Goal: Navigation & Orientation: Find specific page/section

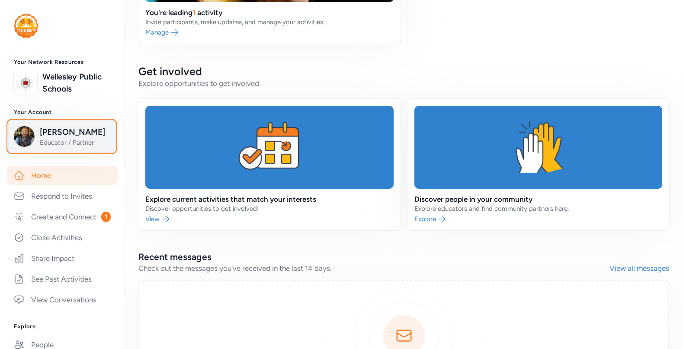
click at [65, 134] on span "Thom Henes" at bounding box center [75, 132] width 70 height 12
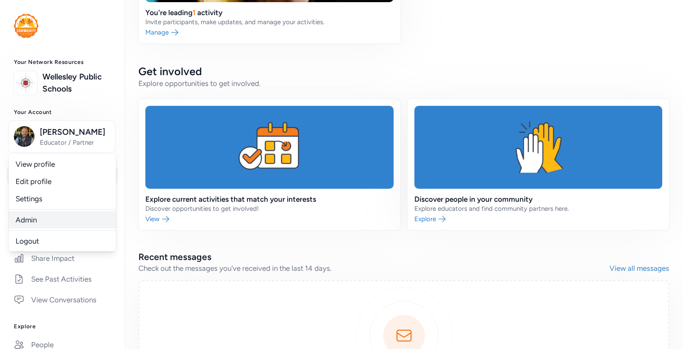
click at [38, 222] on link "Admin" at bounding box center [62, 219] width 107 height 17
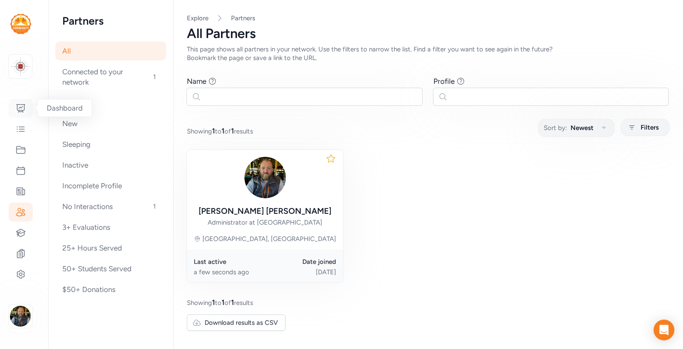
click at [20, 109] on icon at bounding box center [21, 108] width 10 height 10
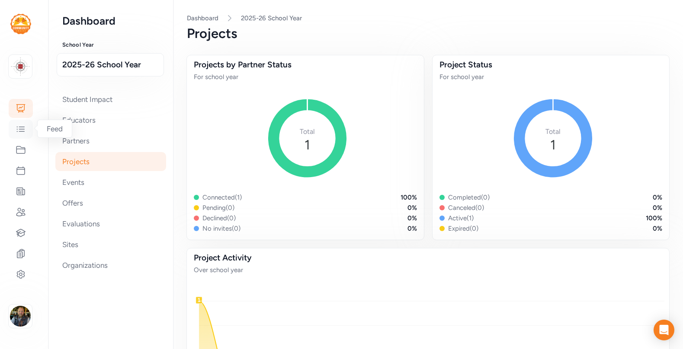
click at [21, 127] on icon at bounding box center [20, 129] width 7 height 5
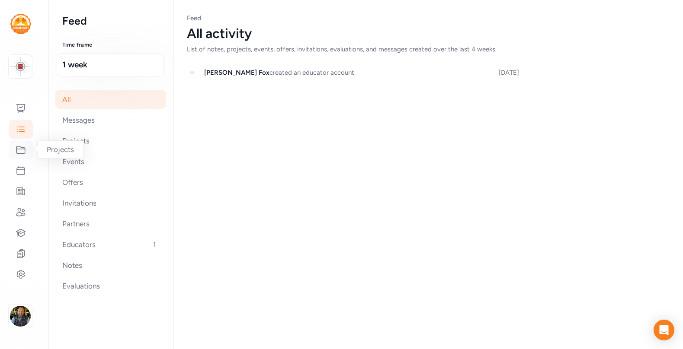
click at [20, 149] on icon at bounding box center [21, 150] width 10 height 10
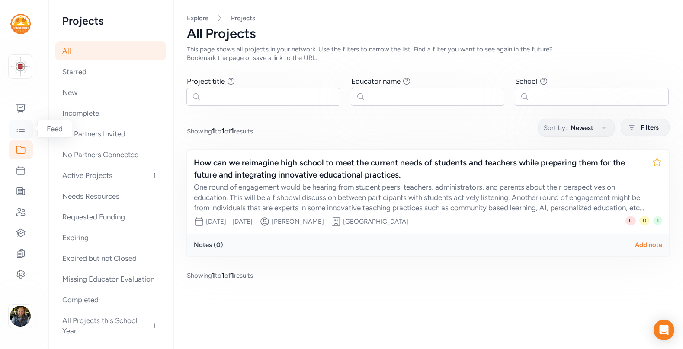
click at [21, 130] on icon at bounding box center [21, 129] width 10 height 10
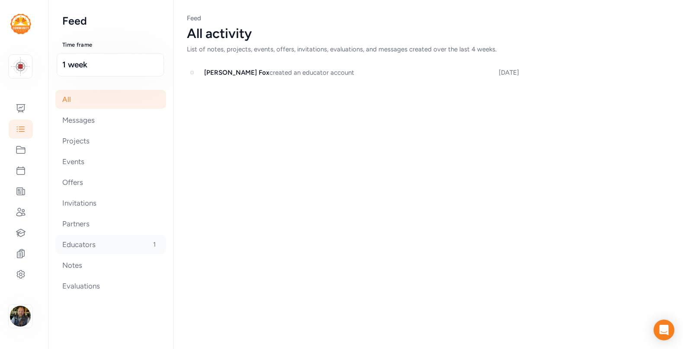
click at [73, 243] on div "Educators 1" at bounding box center [110, 244] width 111 height 19
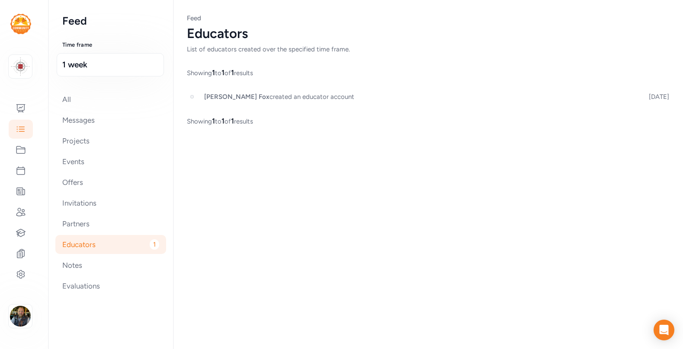
click at [204, 97] on span "[PERSON_NAME]" at bounding box center [236, 97] width 65 height 8
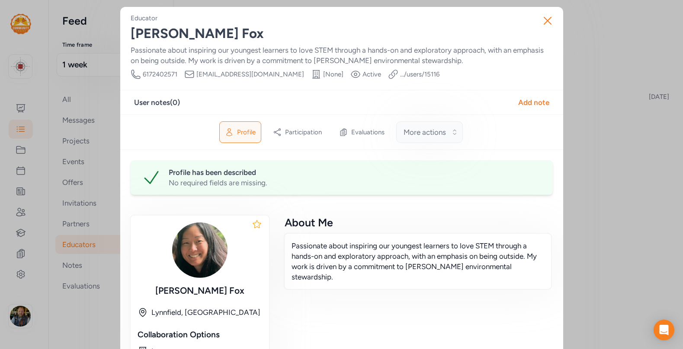
click at [425, 132] on span "More actions" at bounding box center [424, 132] width 42 height 10
click at [547, 24] on icon "button" at bounding box center [548, 21] width 14 height 14
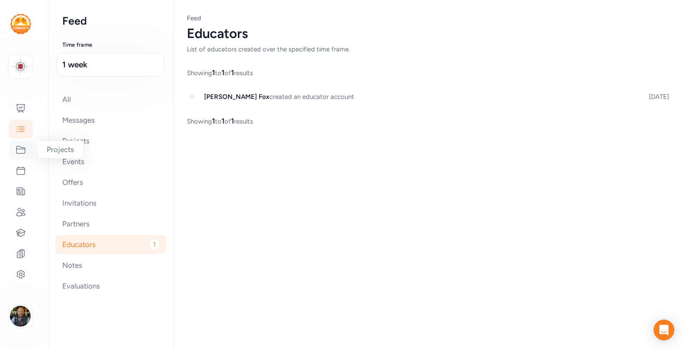
click at [22, 149] on icon at bounding box center [20, 150] width 9 height 7
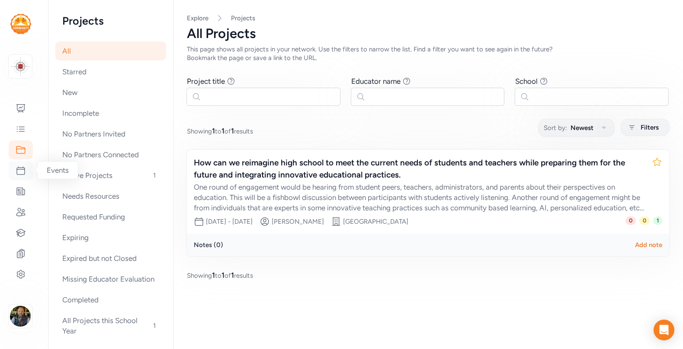
click at [21, 167] on icon at bounding box center [21, 171] width 8 height 8
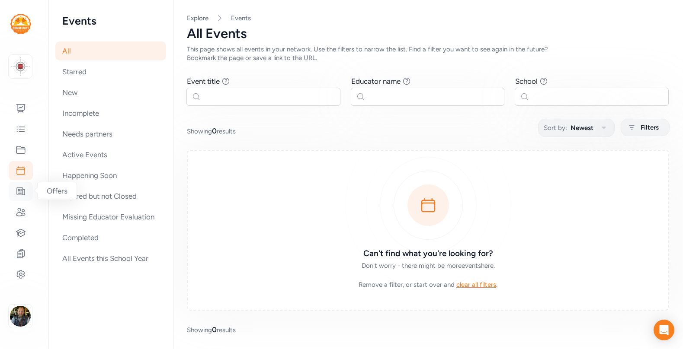
click at [20, 188] on icon at bounding box center [21, 191] width 8 height 7
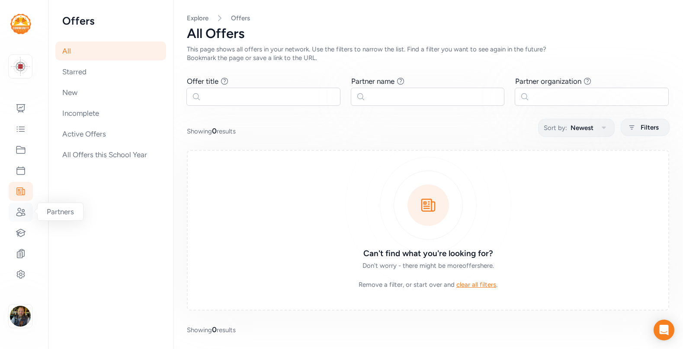
click at [22, 209] on icon at bounding box center [20, 212] width 9 height 8
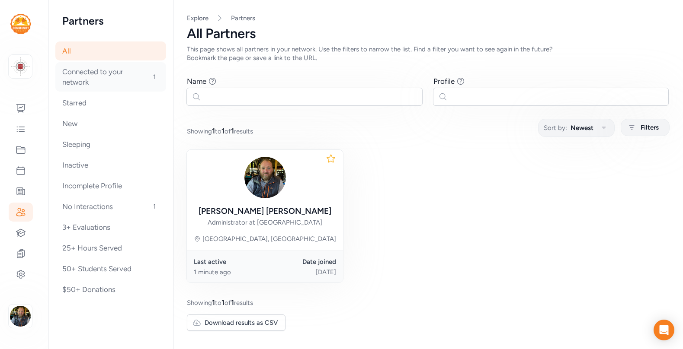
click at [90, 74] on div "Connected to your network 1" at bounding box center [110, 76] width 111 height 29
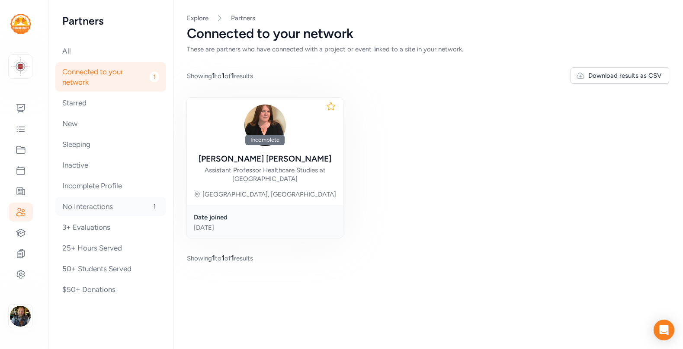
click at [98, 205] on div "No Interactions 1" at bounding box center [110, 206] width 111 height 19
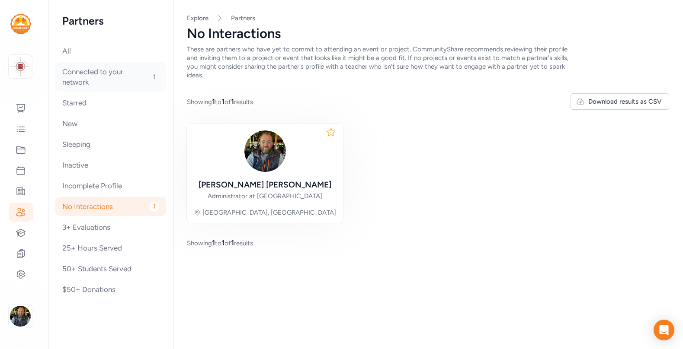
click at [79, 75] on div "Connected to your network 1" at bounding box center [110, 76] width 111 height 29
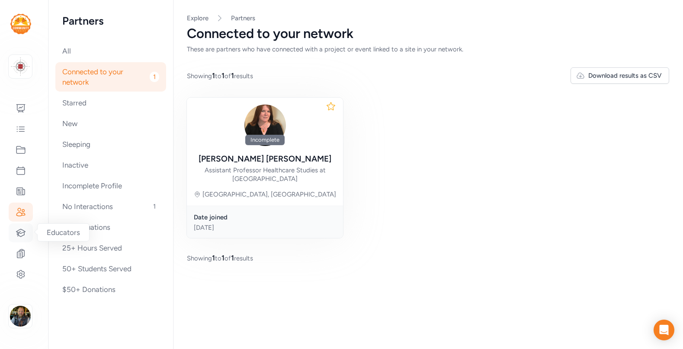
click at [19, 231] on icon at bounding box center [21, 233] width 10 height 10
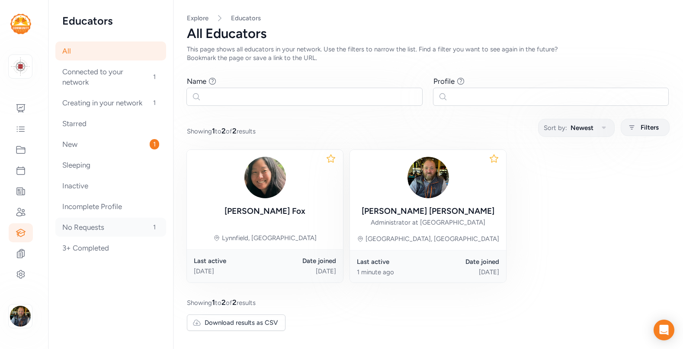
click at [74, 230] on div "No Requests 1" at bounding box center [110, 227] width 111 height 19
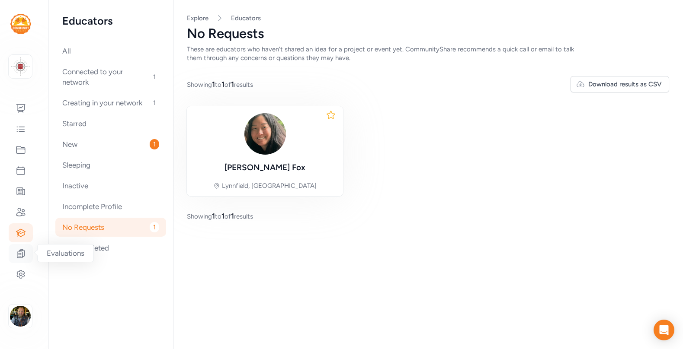
click at [26, 257] on icon at bounding box center [21, 254] width 10 height 10
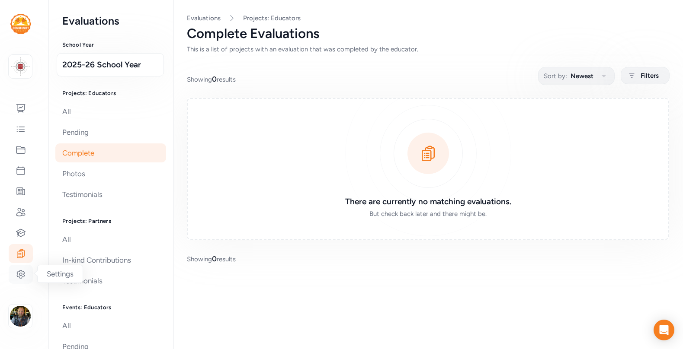
click at [20, 275] on icon at bounding box center [21, 274] width 10 height 10
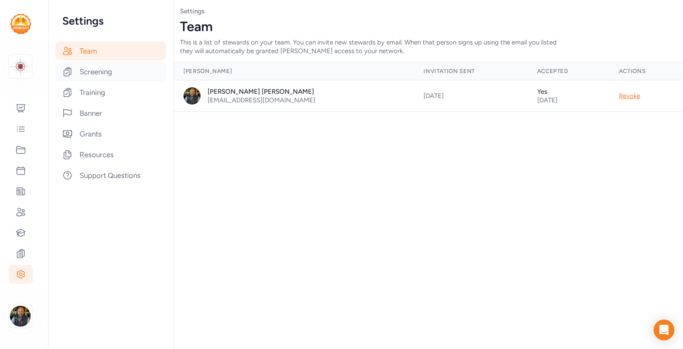
click at [96, 76] on div "Screening" at bounding box center [110, 71] width 111 height 19
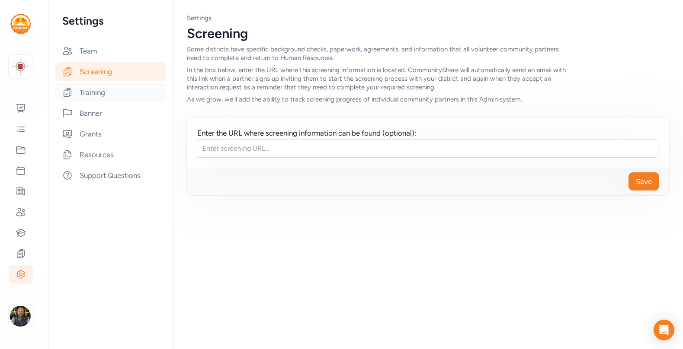
click at [93, 94] on div "Training" at bounding box center [110, 92] width 111 height 19
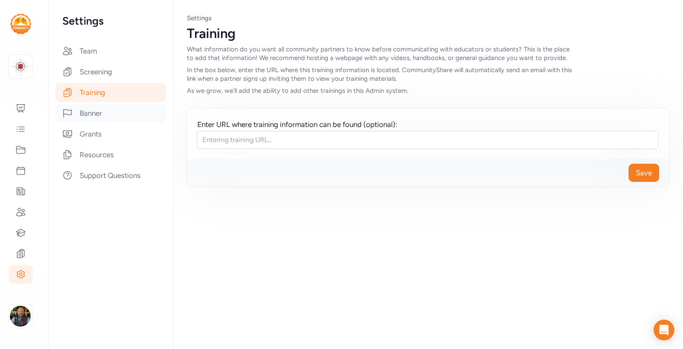
click at [90, 111] on div "Banner" at bounding box center [110, 113] width 111 height 19
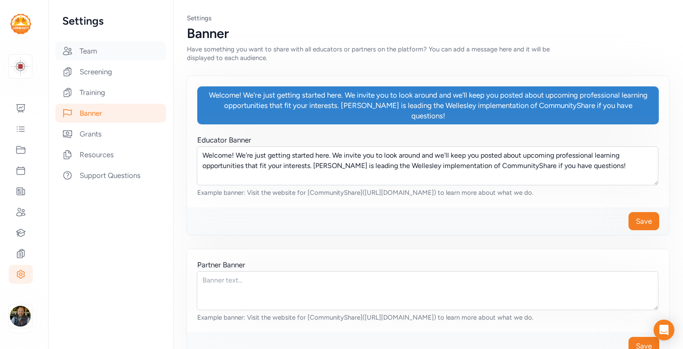
click at [88, 53] on div "Team" at bounding box center [110, 51] width 111 height 19
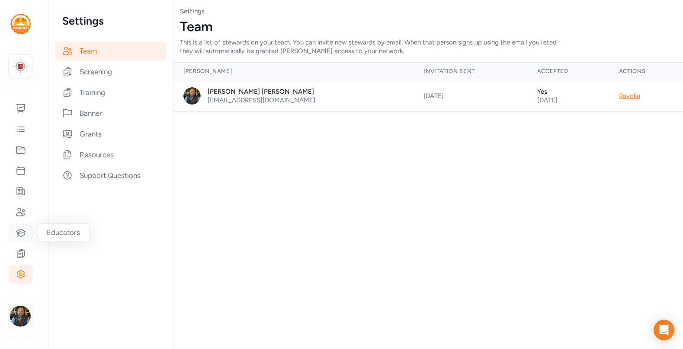
click at [22, 234] on icon at bounding box center [21, 233] width 10 height 10
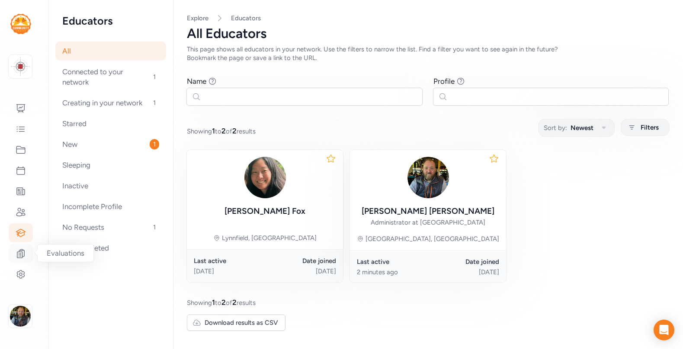
click at [23, 252] on icon at bounding box center [21, 254] width 10 height 10
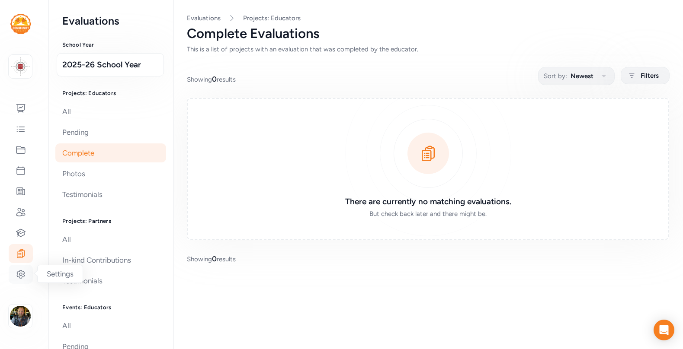
click at [22, 280] on div at bounding box center [21, 274] width 24 height 19
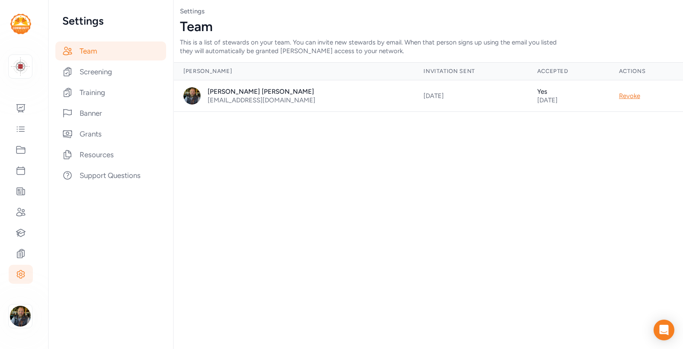
click at [229, 161] on div "Page Team Settings Team This is a list of stewards on your team. You can invite…" at bounding box center [428, 174] width 510 height 349
click at [423, 97] on div "[DATE]" at bounding box center [469, 96] width 93 height 9
click at [537, 104] on div "[DATE]" at bounding box center [567, 100] width 61 height 9
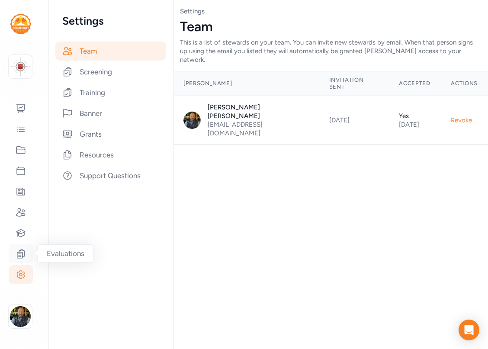
click at [21, 256] on icon at bounding box center [21, 254] width 10 height 10
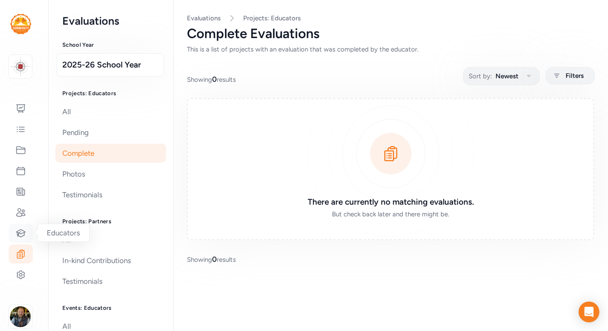
click at [17, 230] on icon at bounding box center [21, 233] width 10 height 10
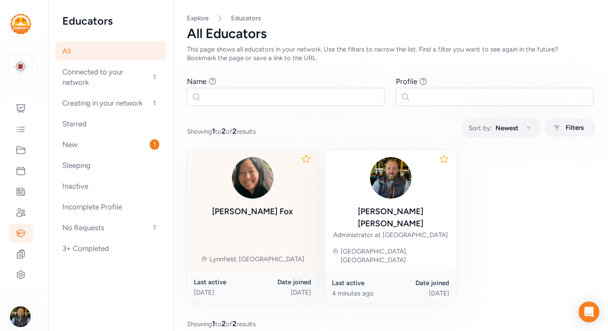
click at [250, 208] on div "[PERSON_NAME]" at bounding box center [252, 211] width 81 height 12
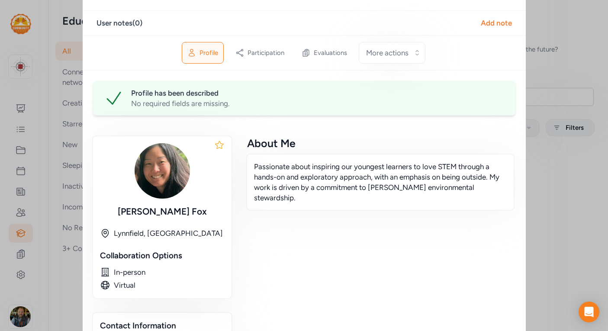
scroll to position [106, 0]
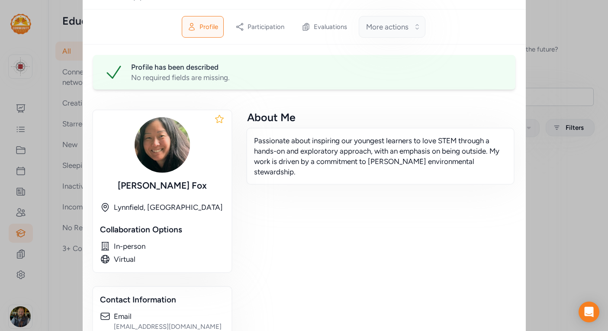
click at [416, 26] on button "More actions" at bounding box center [391, 27] width 67 height 22
click at [466, 42] on div "Profile Participation Evaluations More actions Make profile inactive" at bounding box center [304, 26] width 443 height 35
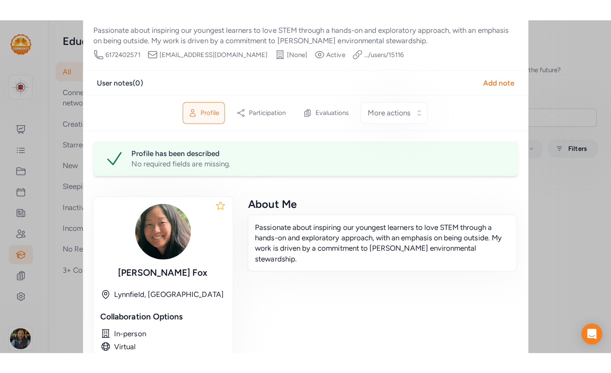
scroll to position [0, 0]
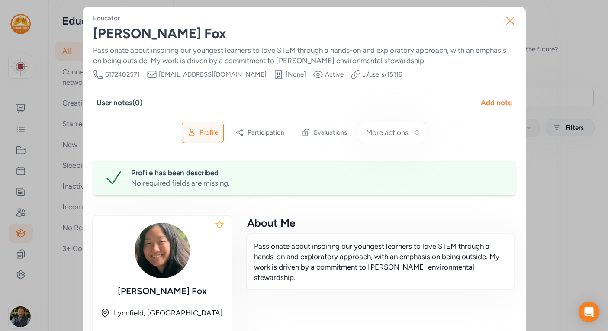
click at [513, 22] on icon "button" at bounding box center [510, 21] width 14 height 14
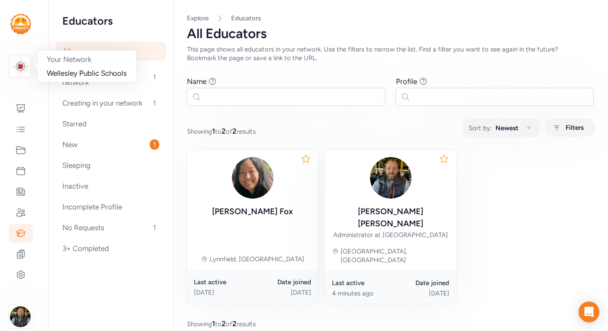
click at [20, 69] on img at bounding box center [20, 66] width 19 height 19
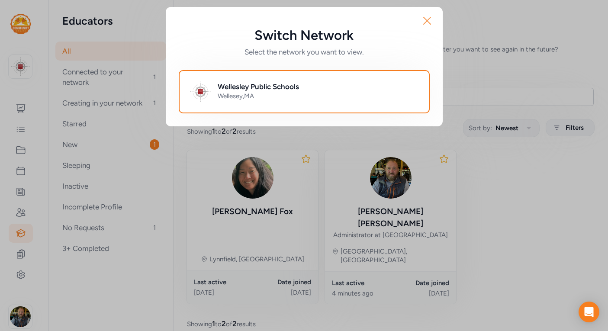
click at [427, 22] on icon "button" at bounding box center [427, 21] width 14 height 14
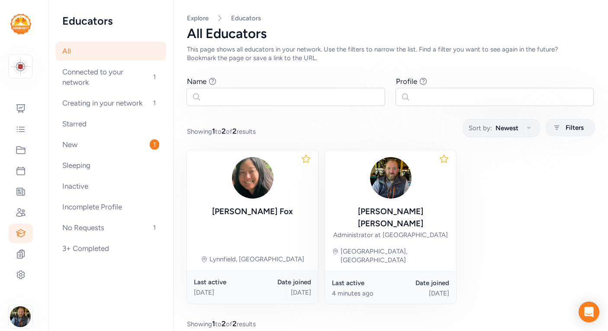
click at [17, 24] on img at bounding box center [20, 24] width 21 height 20
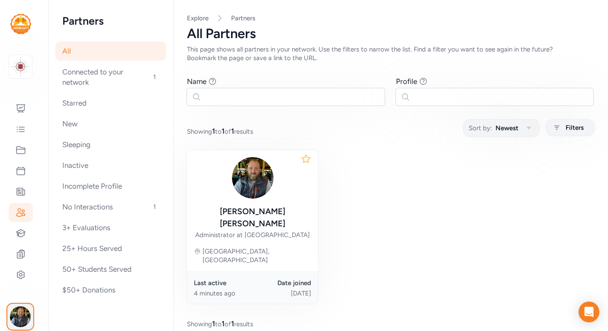
click at [21, 316] on img "button" at bounding box center [20, 316] width 21 height 21
click at [21, 112] on icon at bounding box center [21, 108] width 10 height 10
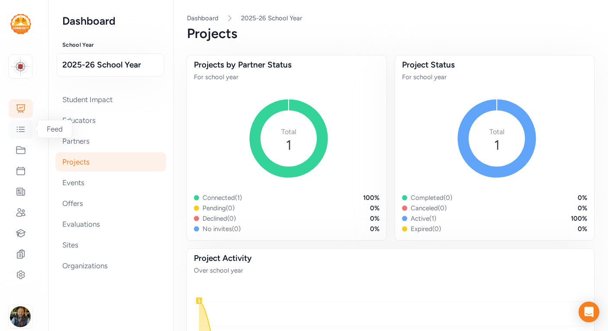
click at [20, 129] on icon at bounding box center [20, 129] width 7 height 5
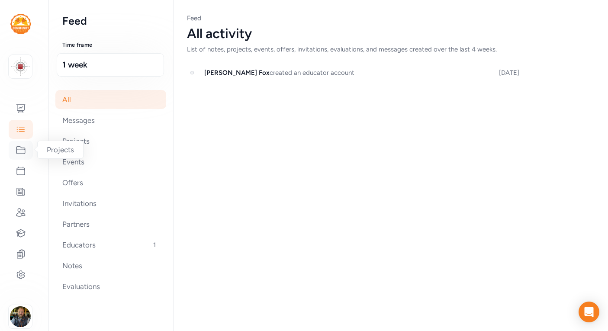
click at [20, 153] on icon at bounding box center [20, 150] width 9 height 7
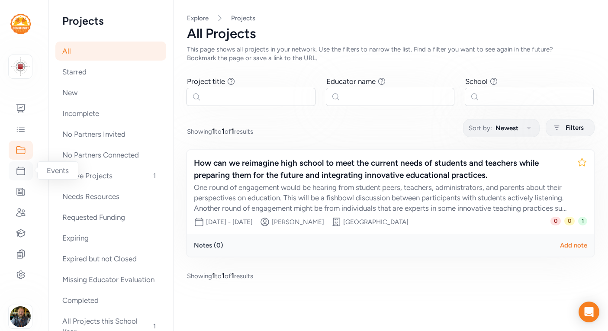
click at [21, 169] on icon at bounding box center [21, 171] width 8 height 8
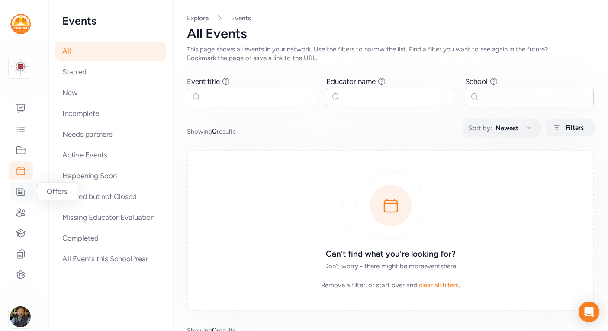
click at [19, 193] on icon at bounding box center [21, 191] width 8 height 7
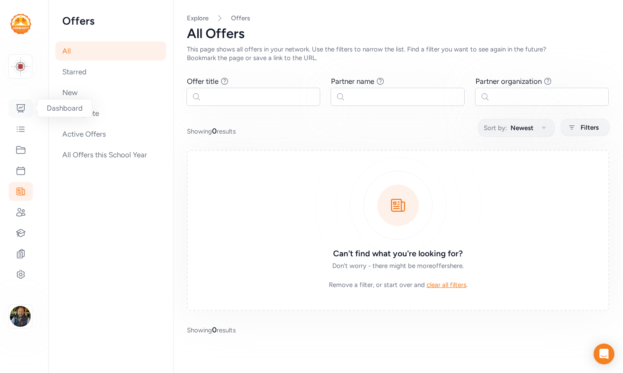
click at [24, 107] on icon at bounding box center [21, 108] width 10 height 10
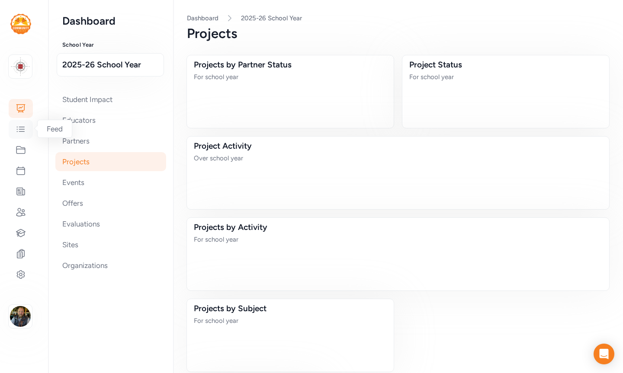
click at [24, 127] on icon at bounding box center [20, 129] width 7 height 5
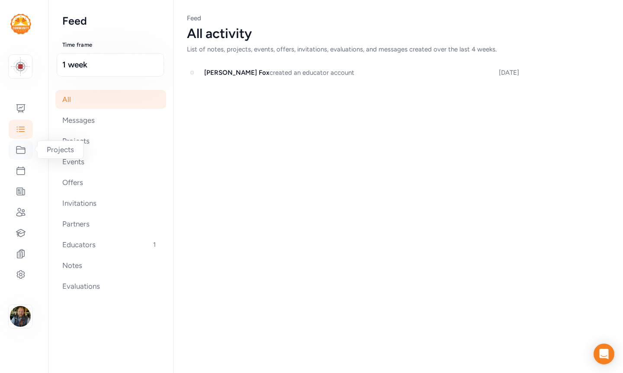
click at [19, 150] on icon at bounding box center [21, 150] width 10 height 10
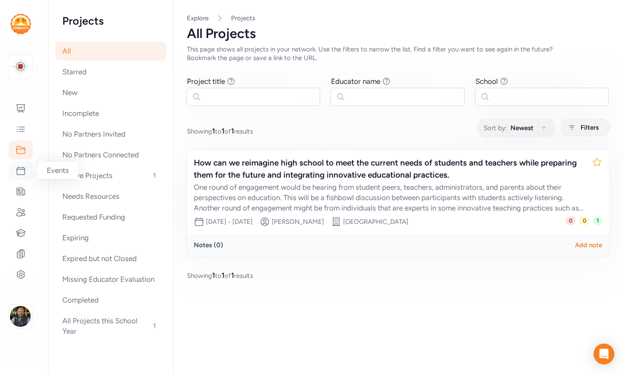
click at [20, 175] on icon at bounding box center [21, 171] width 8 height 8
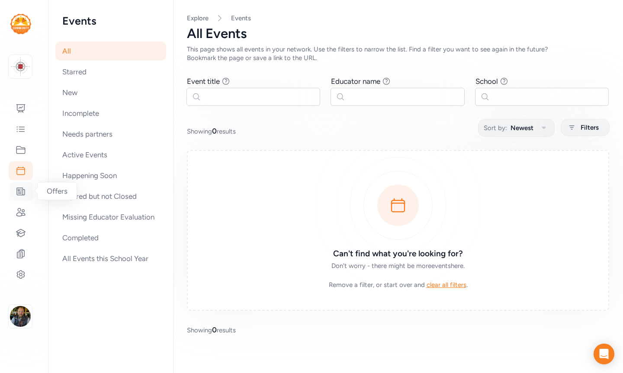
click at [18, 195] on icon at bounding box center [21, 191] width 8 height 7
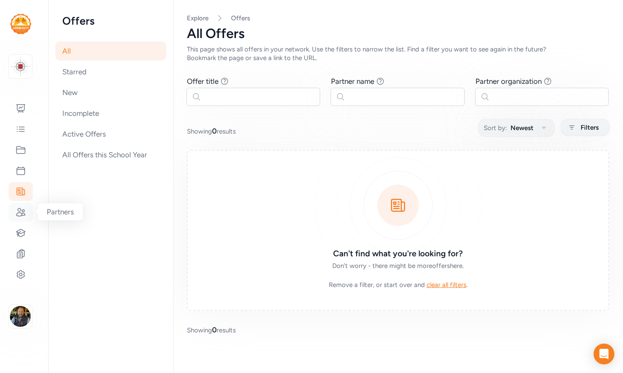
click at [18, 211] on icon at bounding box center [20, 212] width 9 height 8
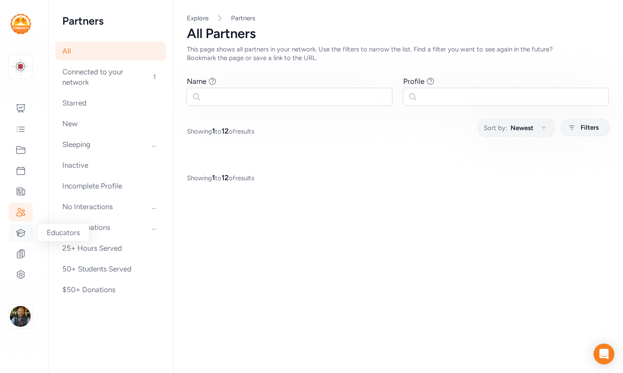
click at [18, 229] on icon at bounding box center [21, 233] width 10 height 10
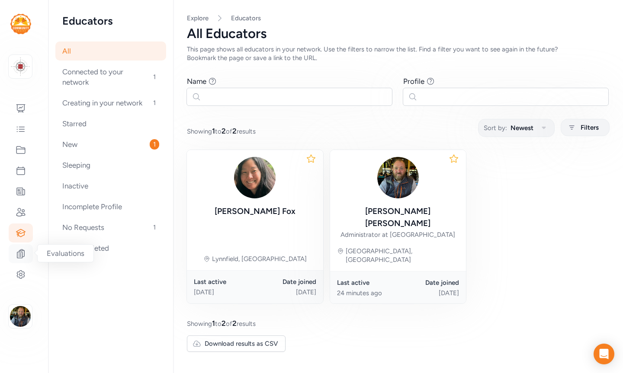
click at [20, 250] on icon at bounding box center [21, 254] width 10 height 10
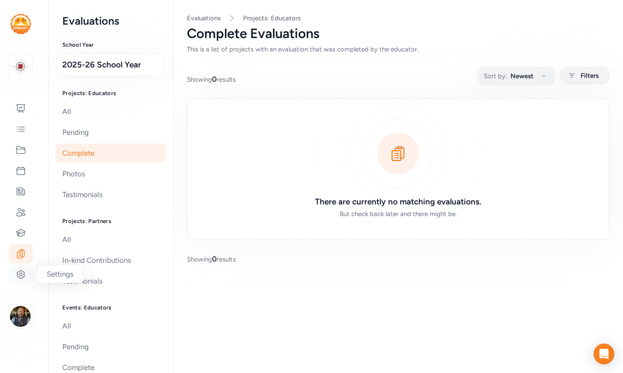
click at [20, 274] on icon at bounding box center [21, 274] width 10 height 10
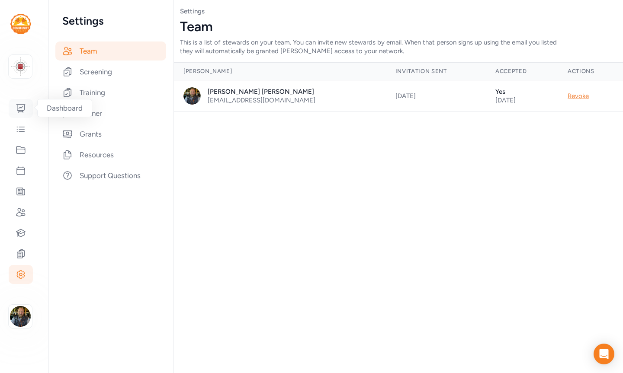
click at [18, 105] on icon at bounding box center [20, 109] width 9 height 8
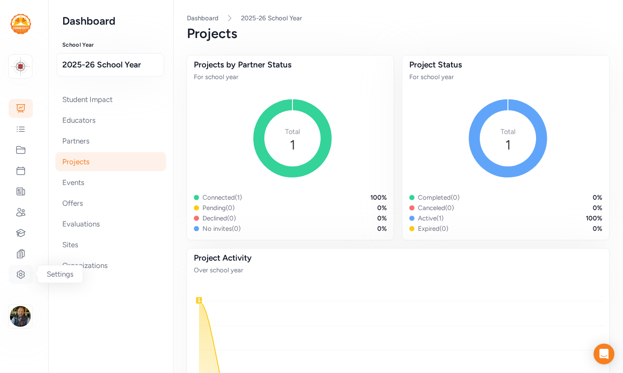
click at [21, 272] on icon at bounding box center [21, 274] width 10 height 10
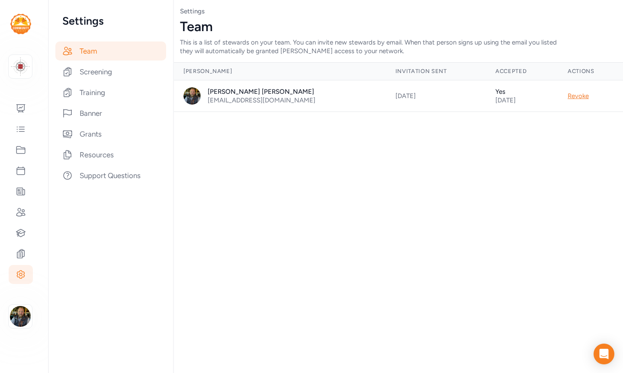
click at [81, 48] on div "Team" at bounding box center [110, 51] width 111 height 19
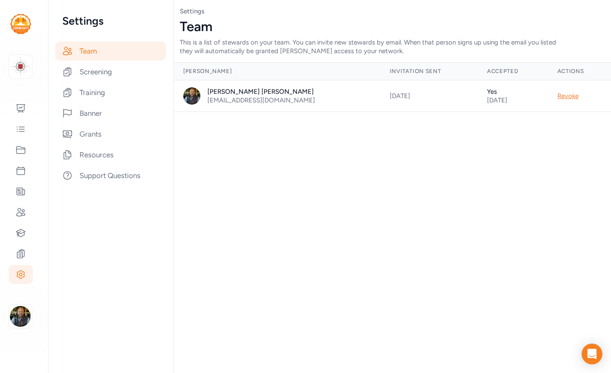
click at [571, 45] on div "Team This is a list of stewards on your team. You can invite new stewards by em…" at bounding box center [392, 37] width 425 height 36
